Goal: Check status

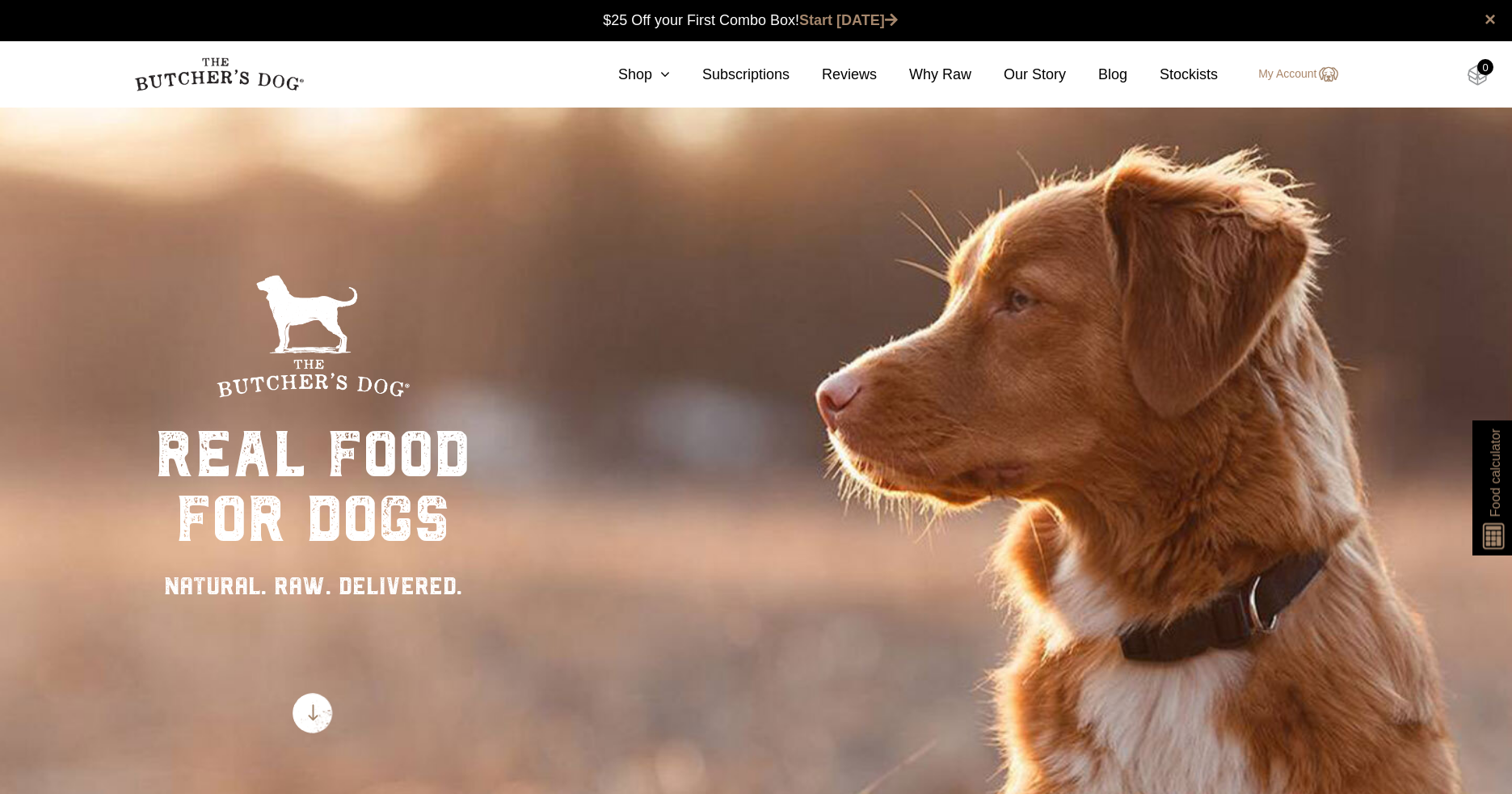
click at [1474, 76] on img at bounding box center [1477, 75] width 20 height 21
click at [1298, 73] on link "My Account" at bounding box center [1289, 74] width 95 height 19
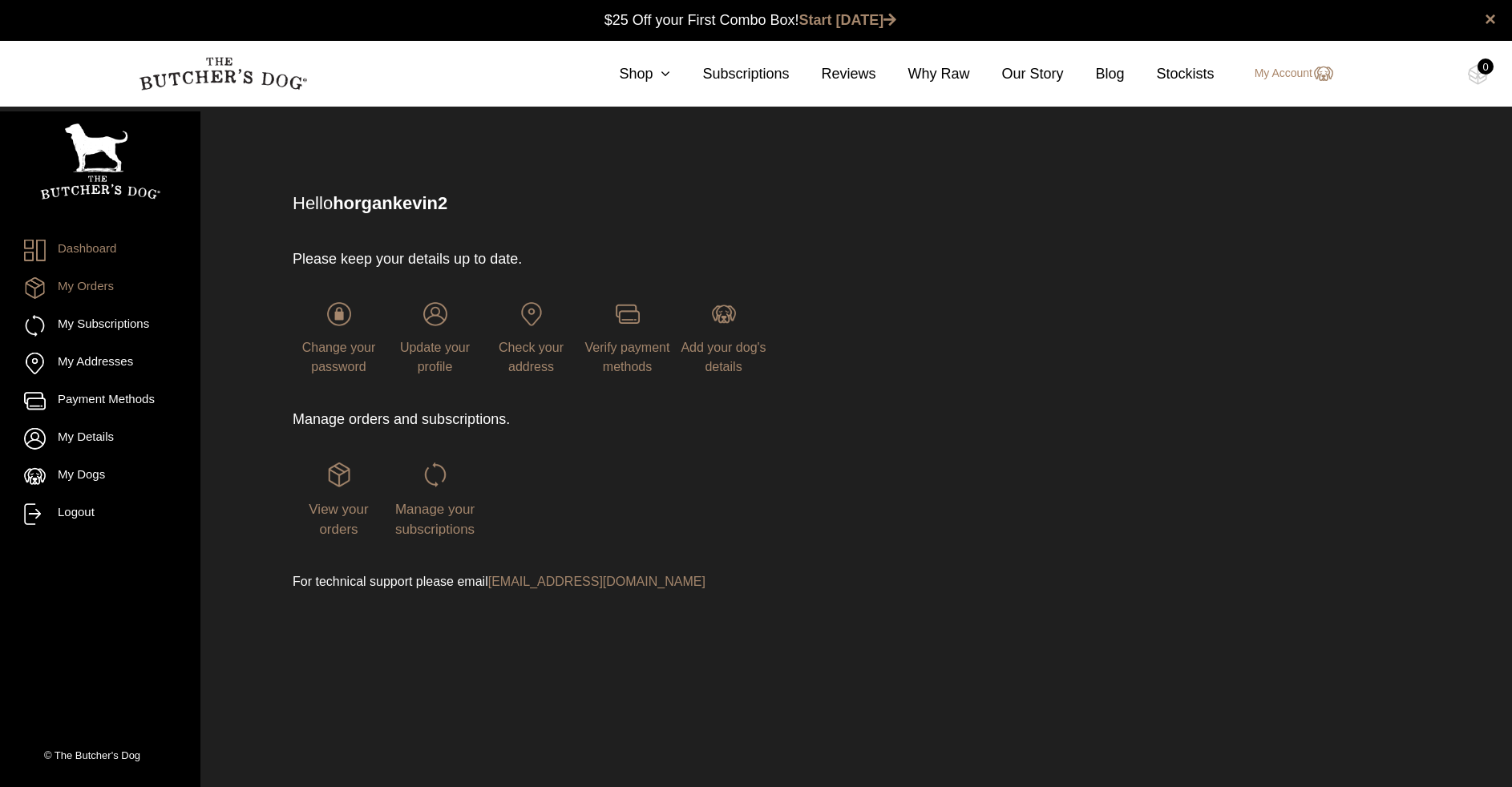
click at [93, 294] on link "My Orders" at bounding box center [100, 289] width 152 height 22
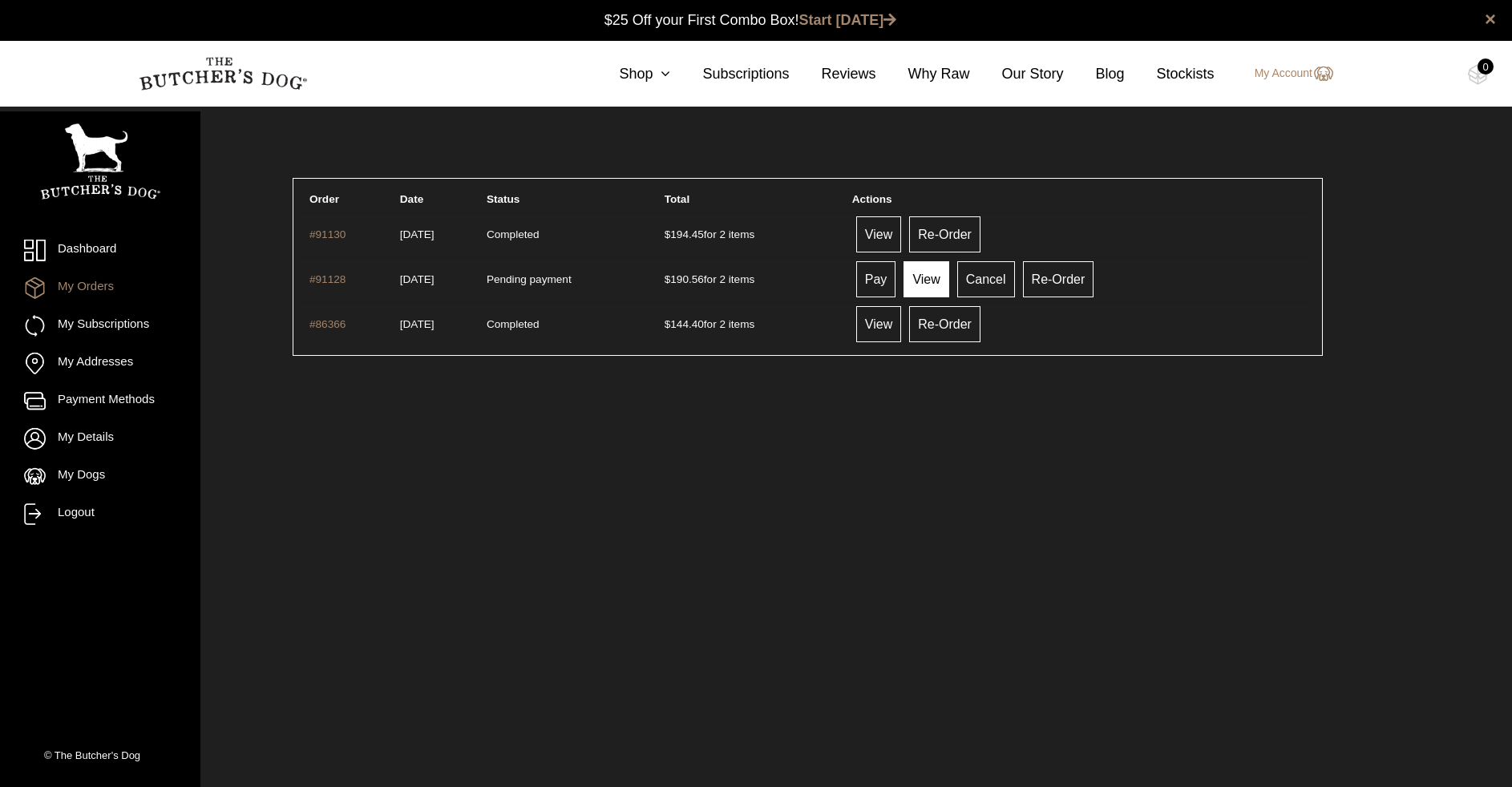
click at [949, 273] on link "View" at bounding box center [926, 279] width 45 height 36
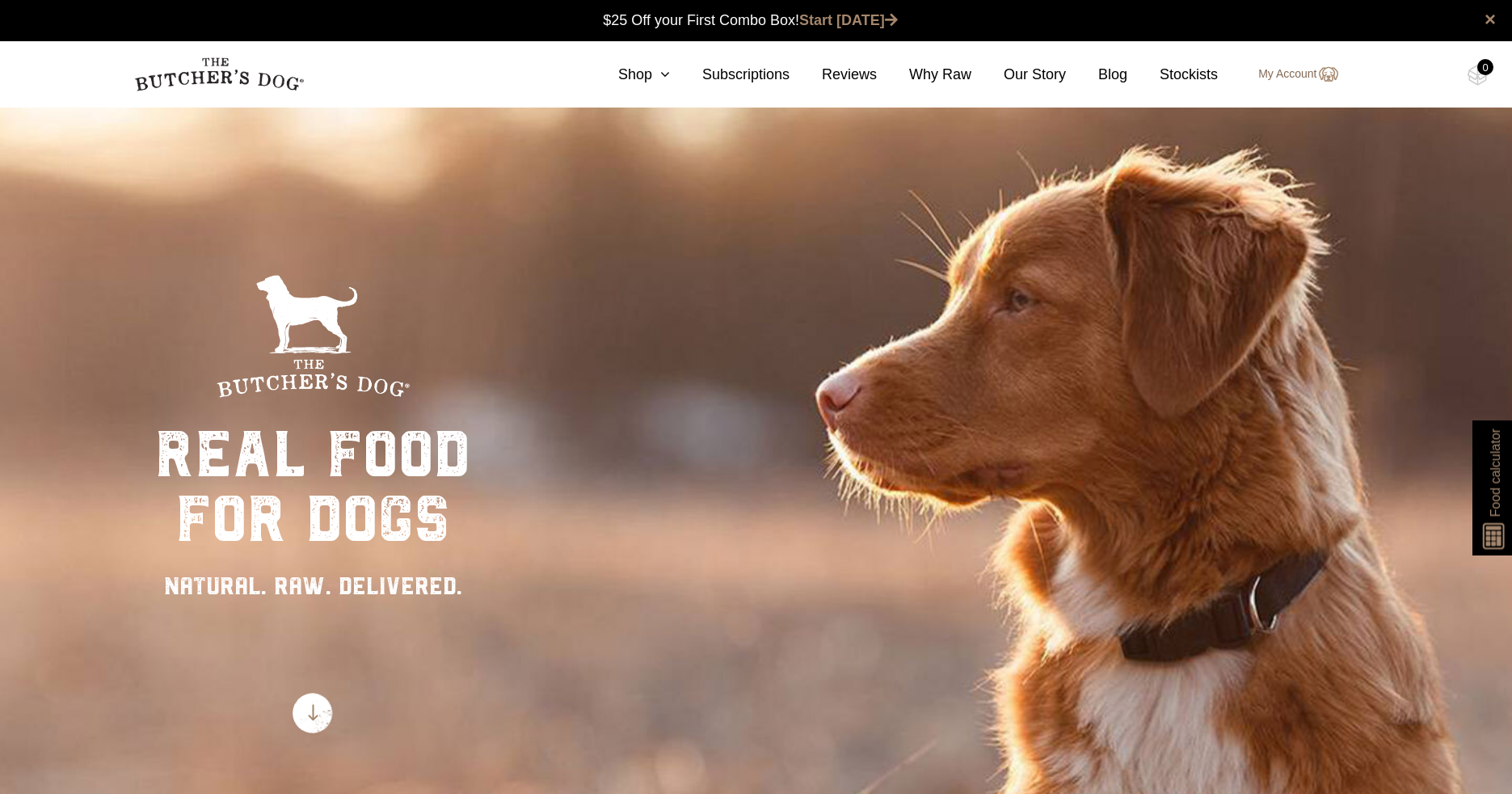
click at [1272, 76] on link "My Account" at bounding box center [1289, 74] width 95 height 19
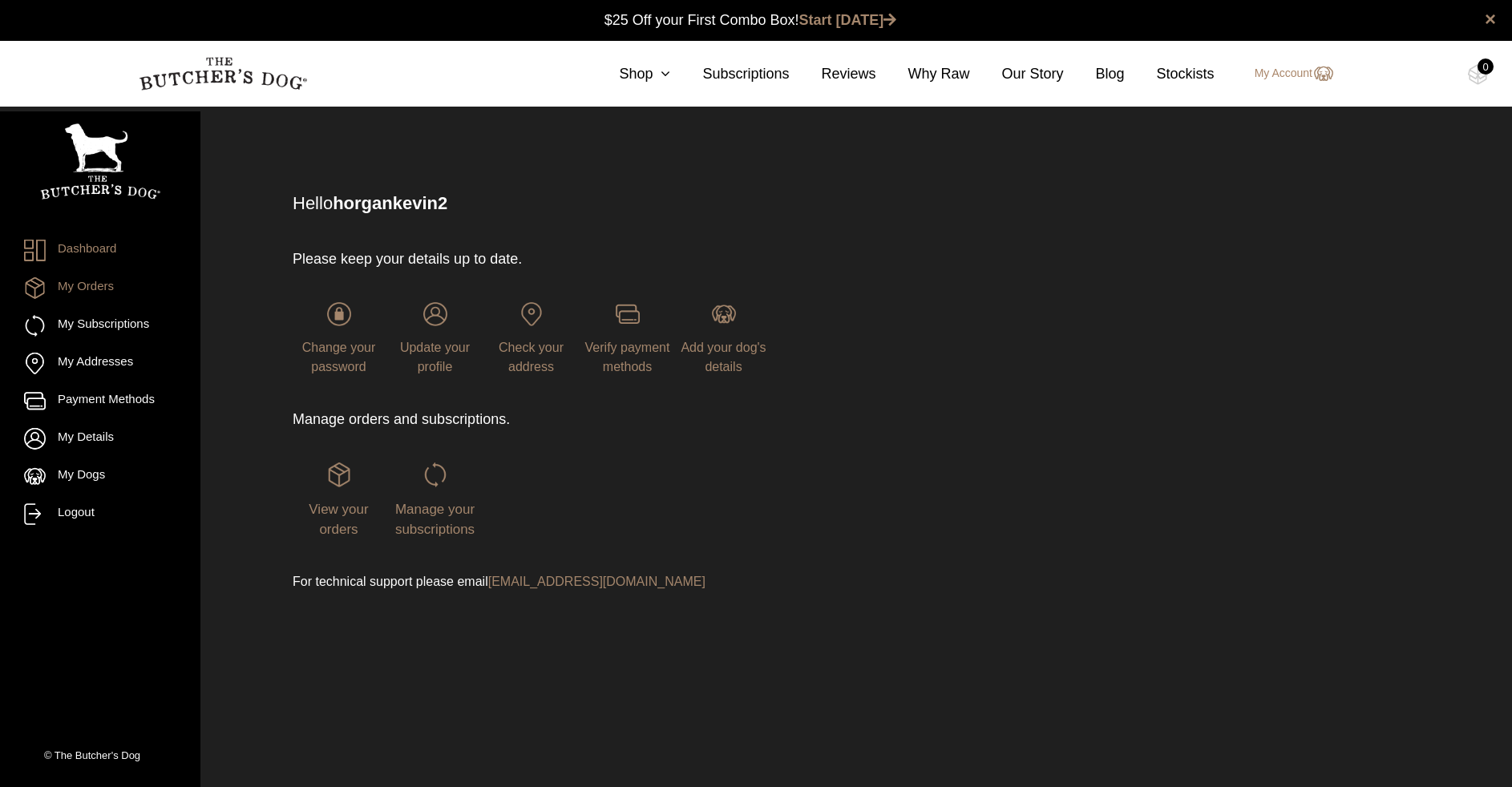
click at [95, 294] on link "My Orders" at bounding box center [100, 289] width 152 height 22
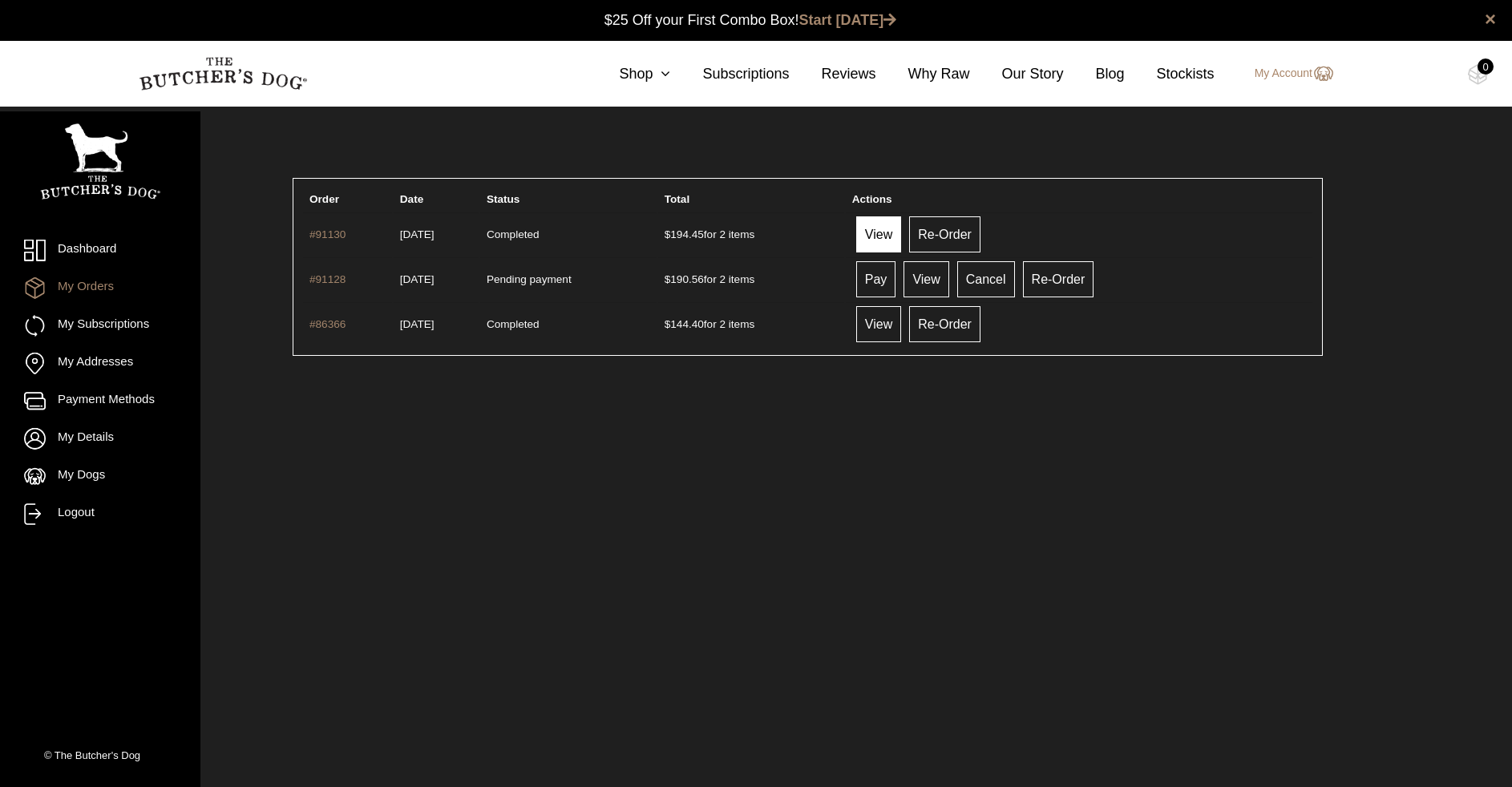
click at [901, 233] on link "View" at bounding box center [879, 234] width 45 height 36
